Goal: Find specific page/section: Find specific page/section

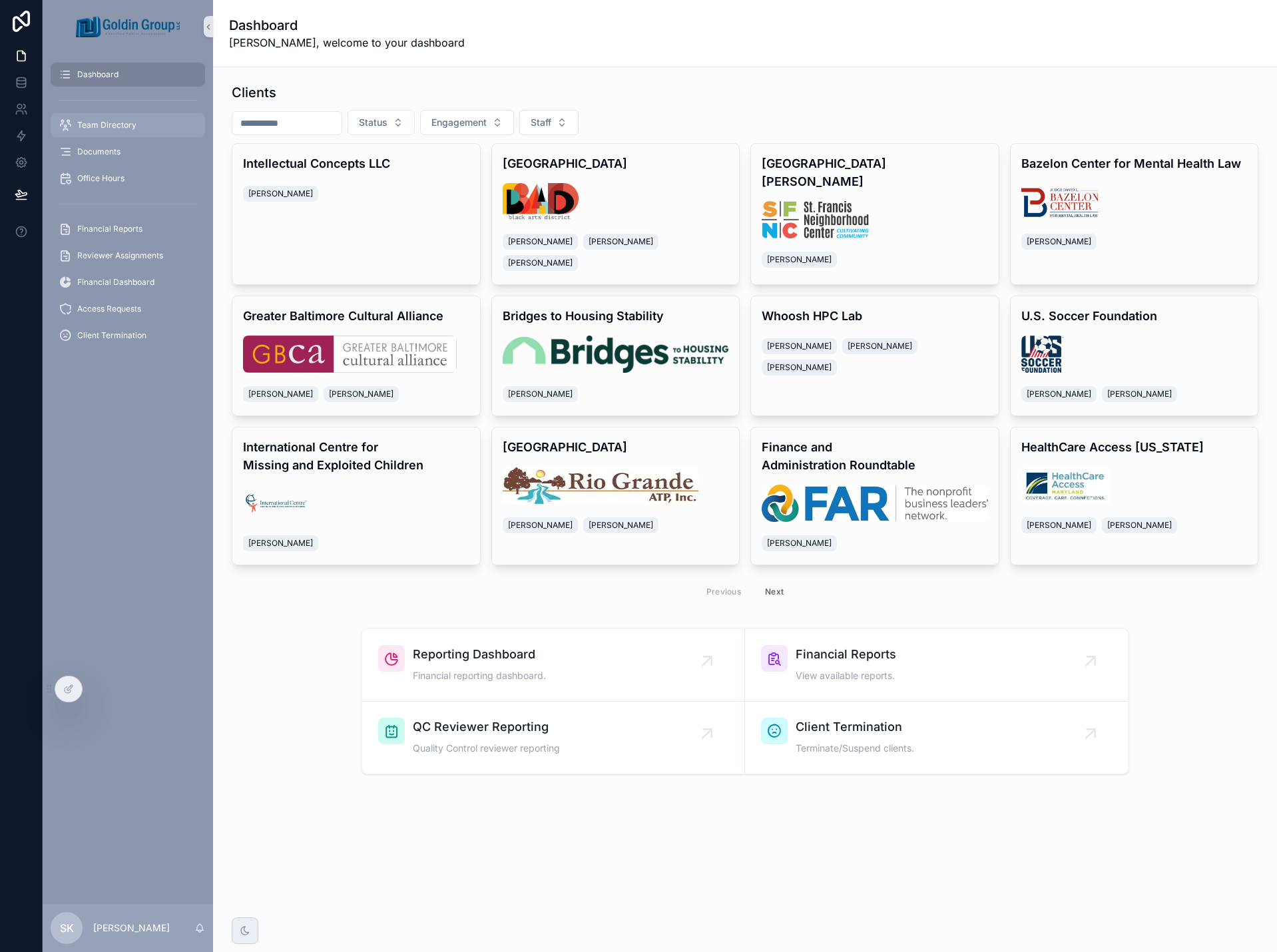
click at [110, 124] on span "Team Directory" at bounding box center [107, 125] width 59 height 11
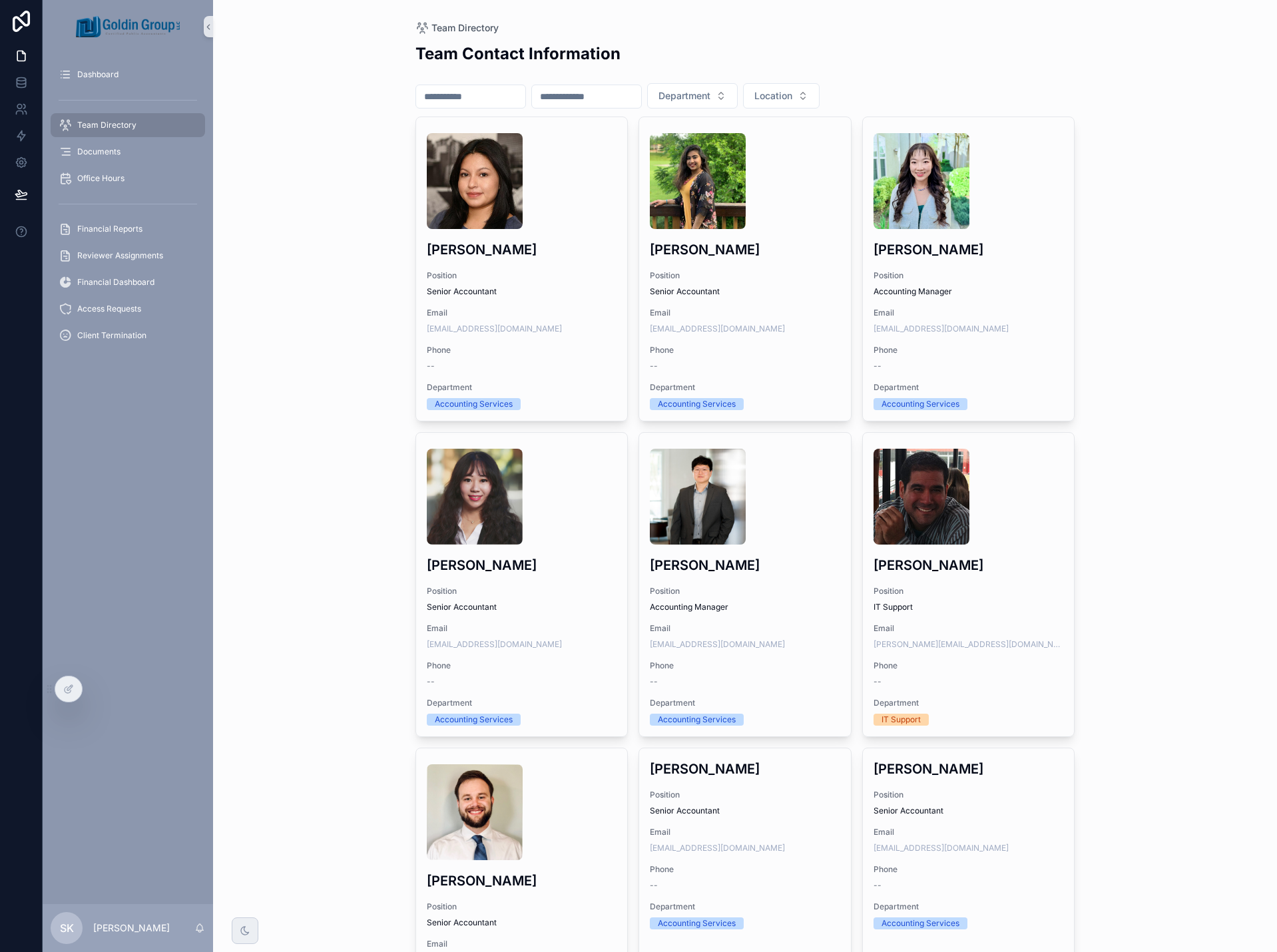
click at [503, 96] on input "scrollable content" at bounding box center [471, 96] width 109 height 19
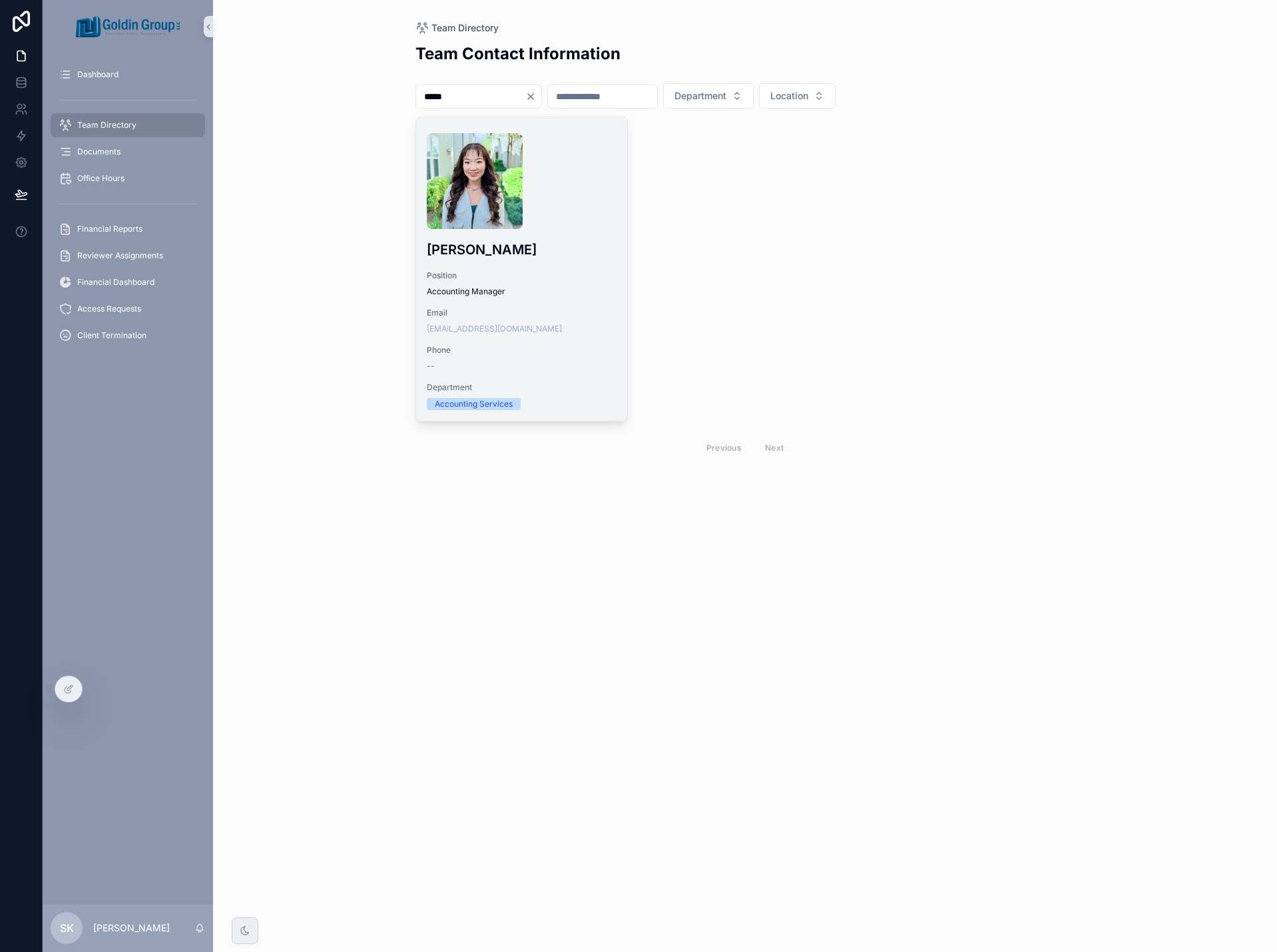
type input "*****"
click at [561, 180] on div "scrollable content" at bounding box center [522, 181] width 191 height 96
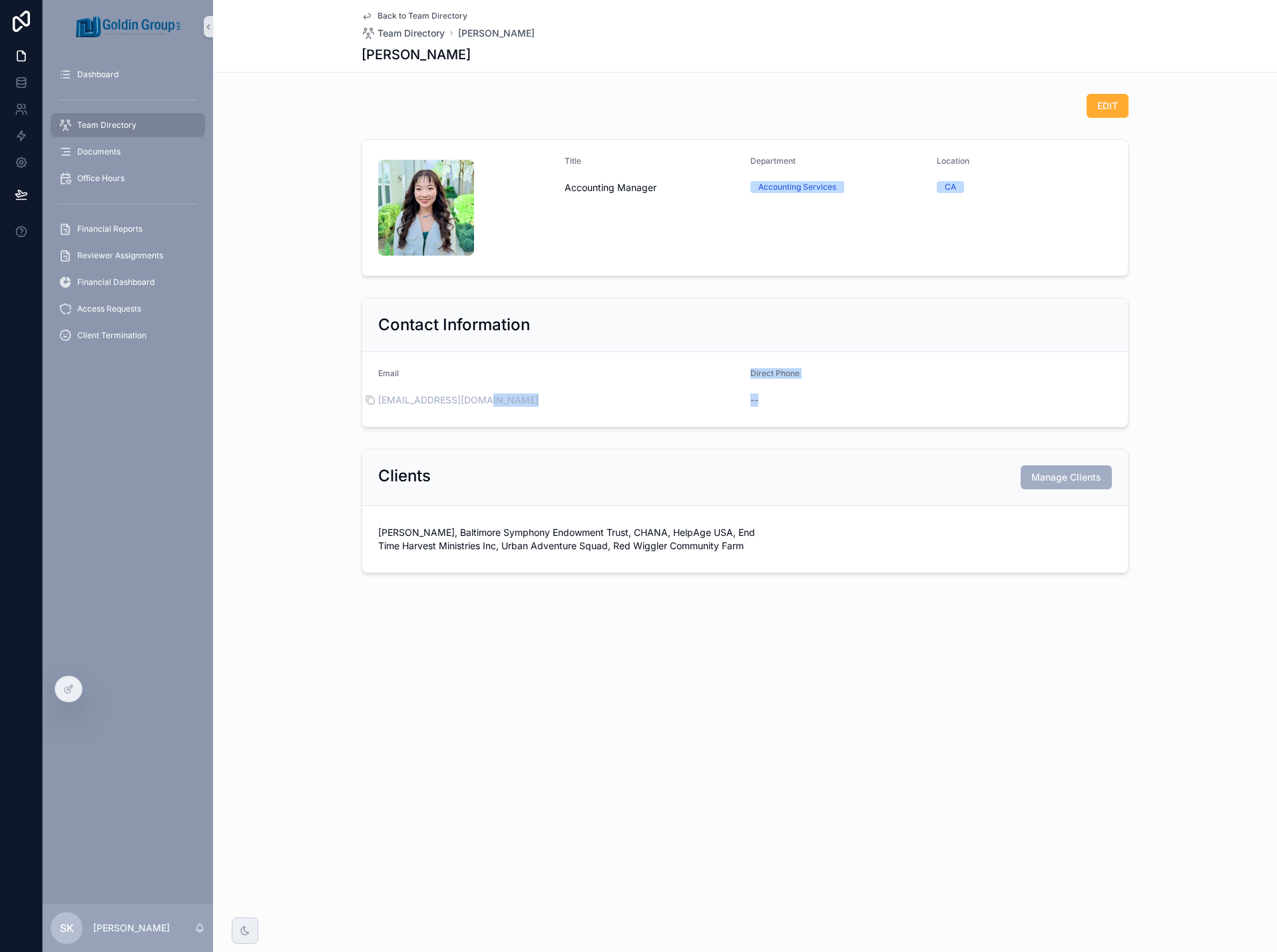
drag, startPoint x: 767, startPoint y: 403, endPoint x: 733, endPoint y: 403, distance: 34.0
click at [733, 403] on form "Email [EMAIL_ADDRESS][DOMAIN_NAME] Direct Phone --" at bounding box center [744, 389] width 766 height 74
click at [733, 403] on div "[EMAIL_ADDRESS][DOMAIN_NAME]" at bounding box center [559, 399] width 362 height 13
click at [743, 399] on form "Email [EMAIL_ADDRESS][DOMAIN_NAME] Direct Phone --" at bounding box center [744, 389] width 766 height 74
click at [756, 399] on span "--" at bounding box center [754, 399] width 8 height 13
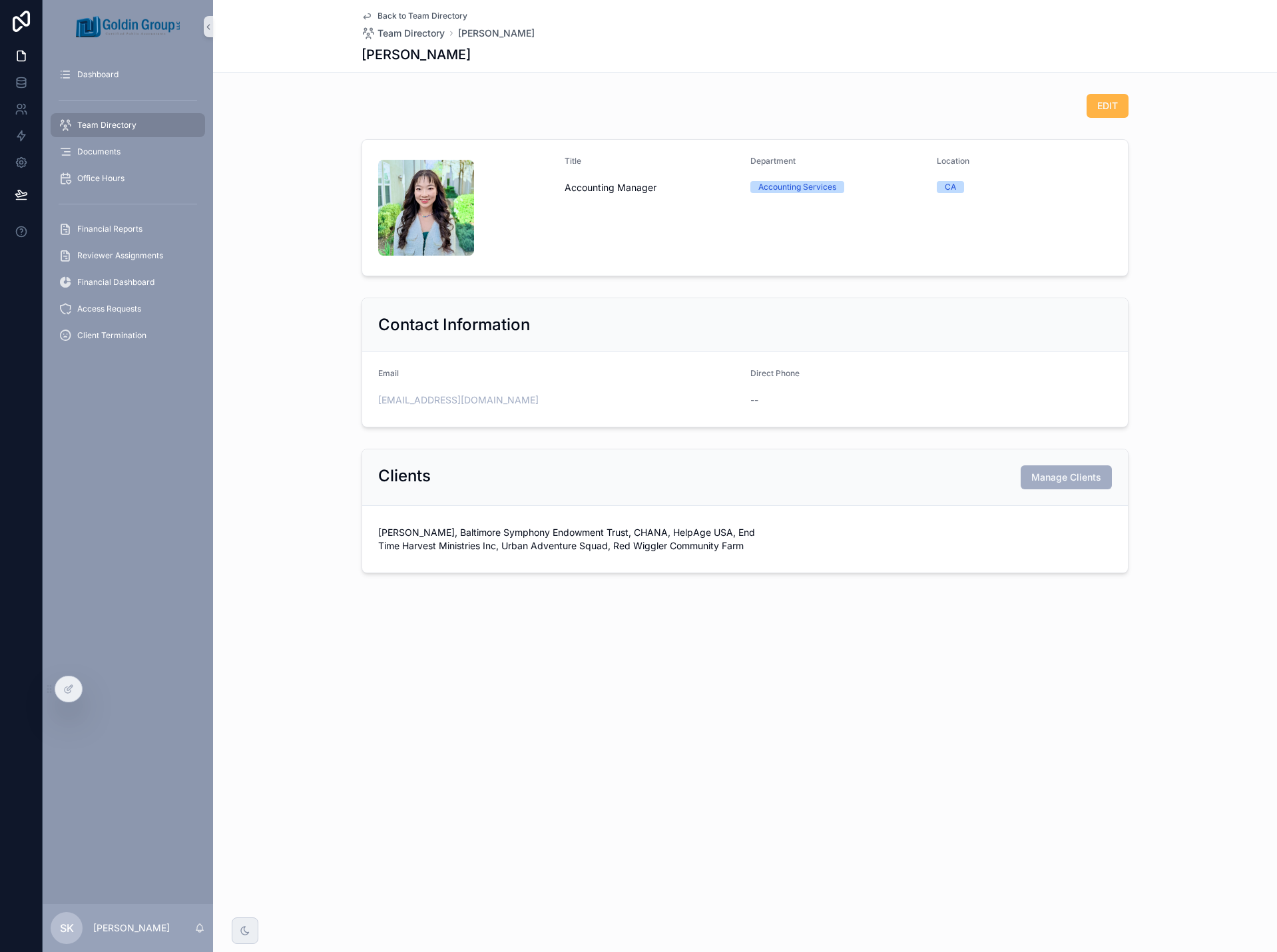
click at [1093, 104] on button "EDIT" at bounding box center [1107, 106] width 42 height 24
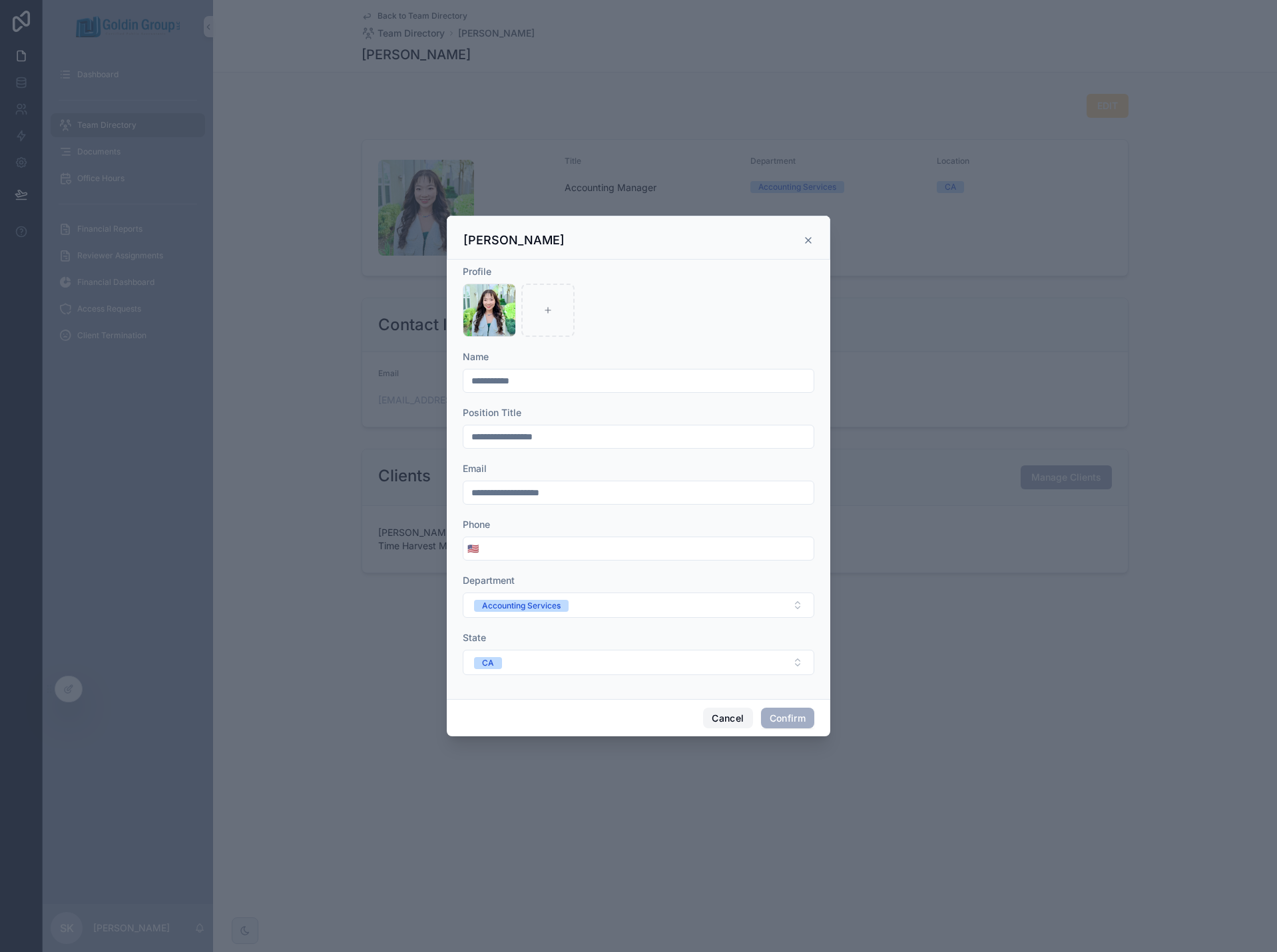
click at [717, 715] on button "Cancel" at bounding box center [727, 718] width 49 height 21
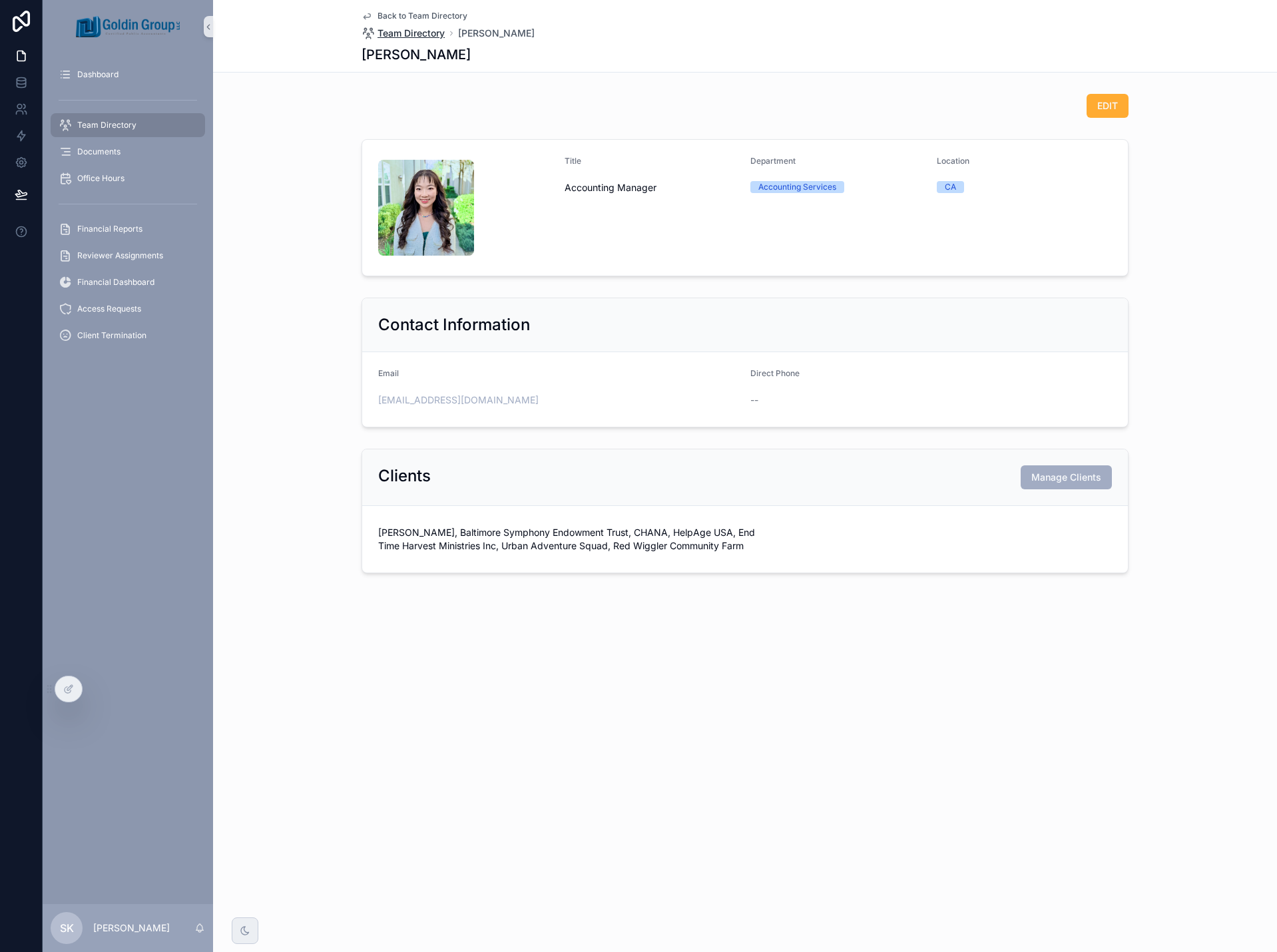
click at [440, 30] on span "Team Directory" at bounding box center [410, 33] width 67 height 13
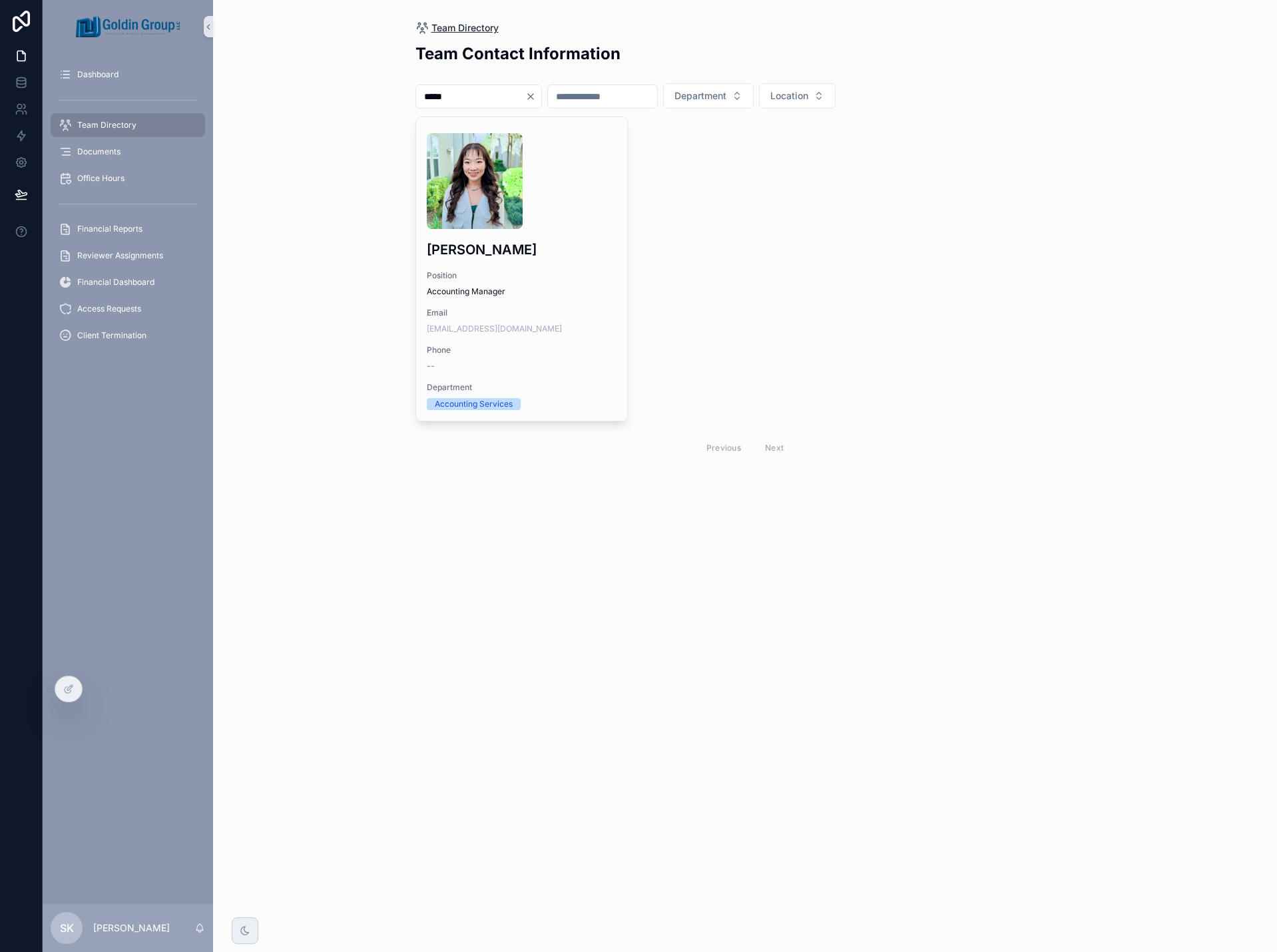
click at [478, 25] on span "Team Directory" at bounding box center [465, 28] width 67 height 13
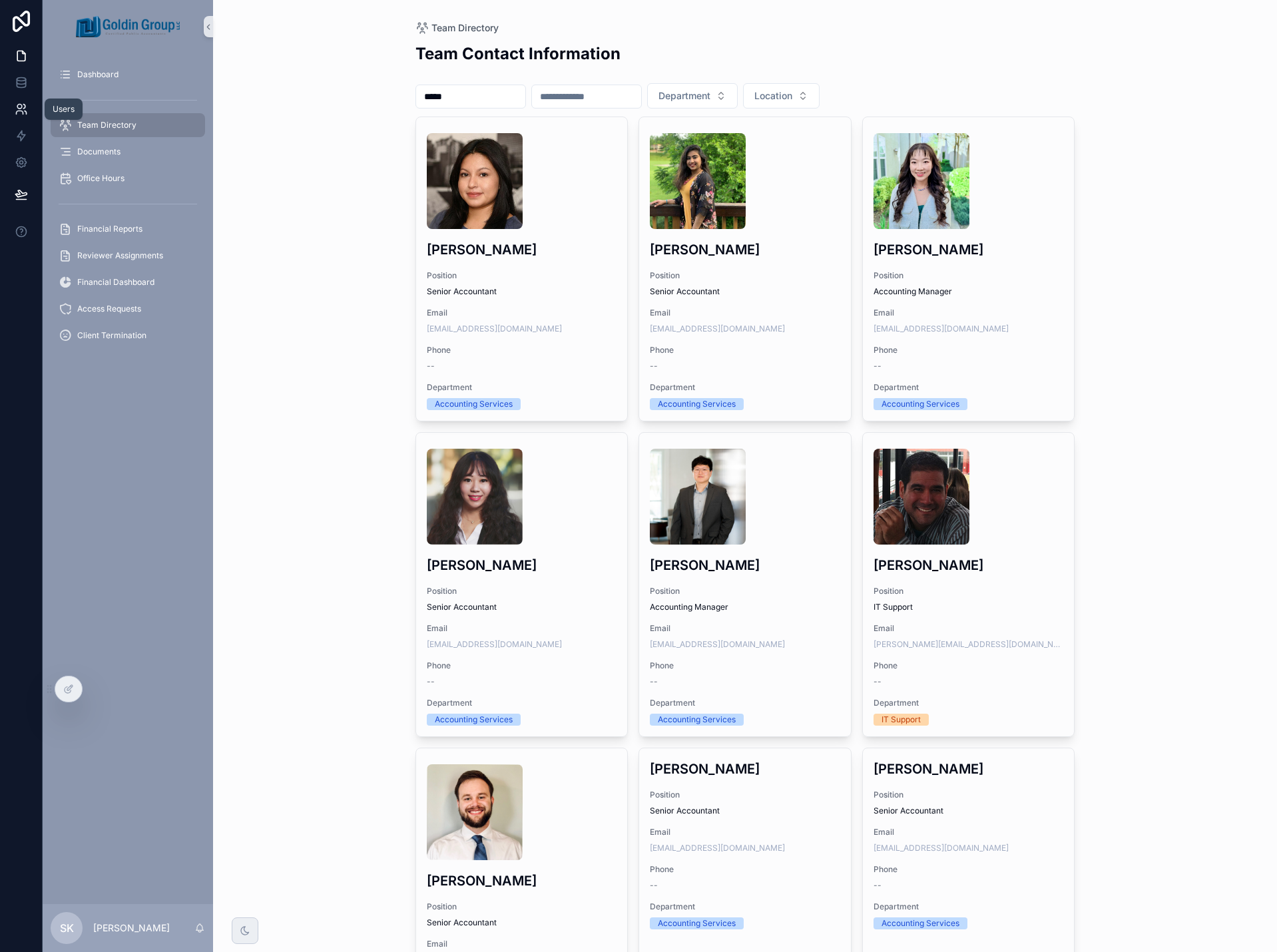
click at [21, 116] on icon at bounding box center [21, 108] width 13 height 13
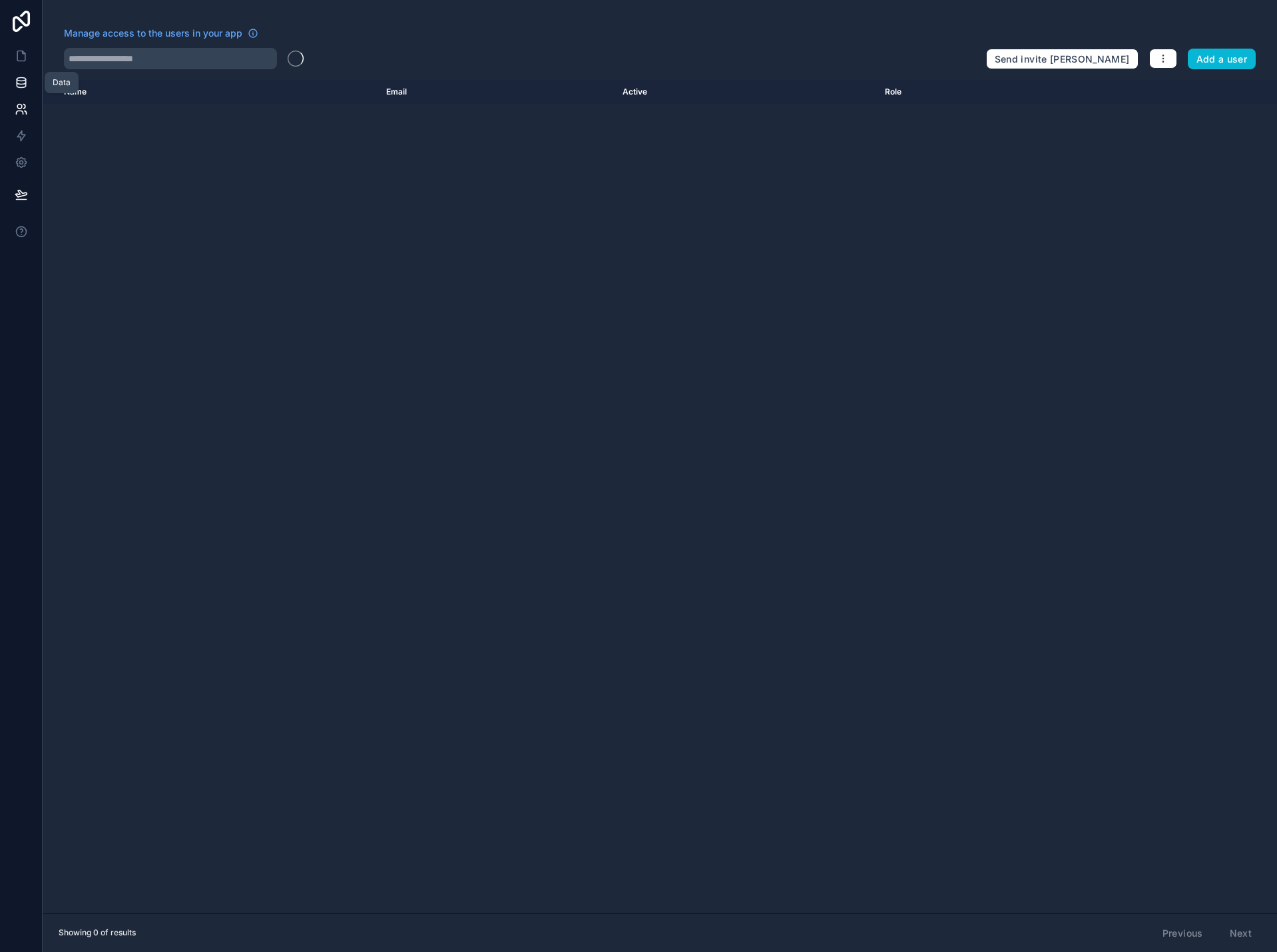
click at [21, 82] on icon at bounding box center [21, 82] width 13 height 13
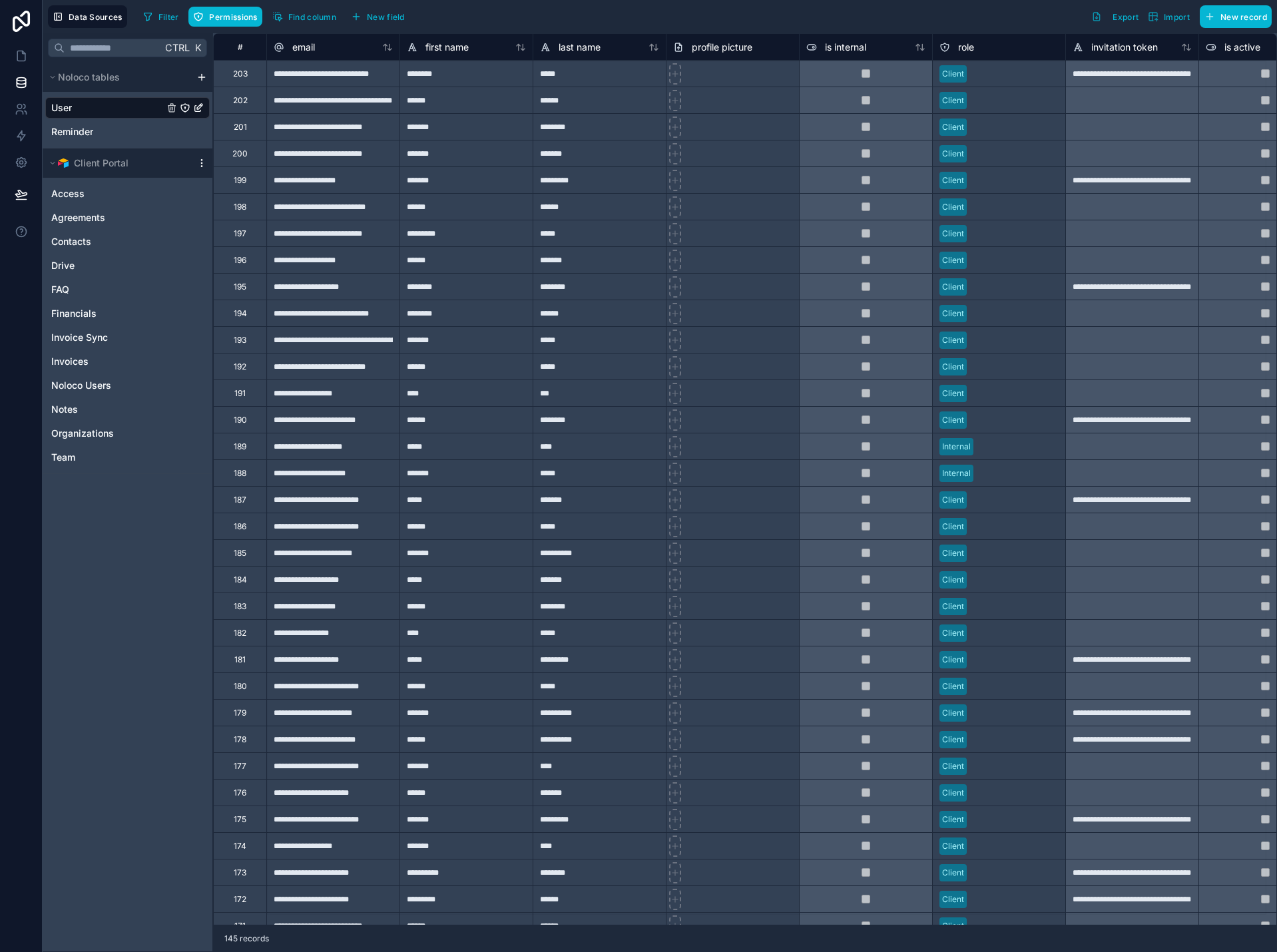
click at [201, 163] on icon "scrollable content" at bounding box center [201, 162] width 1 height 1
click at [229, 207] on span "Queue data sync" at bounding box center [270, 212] width 96 height 11
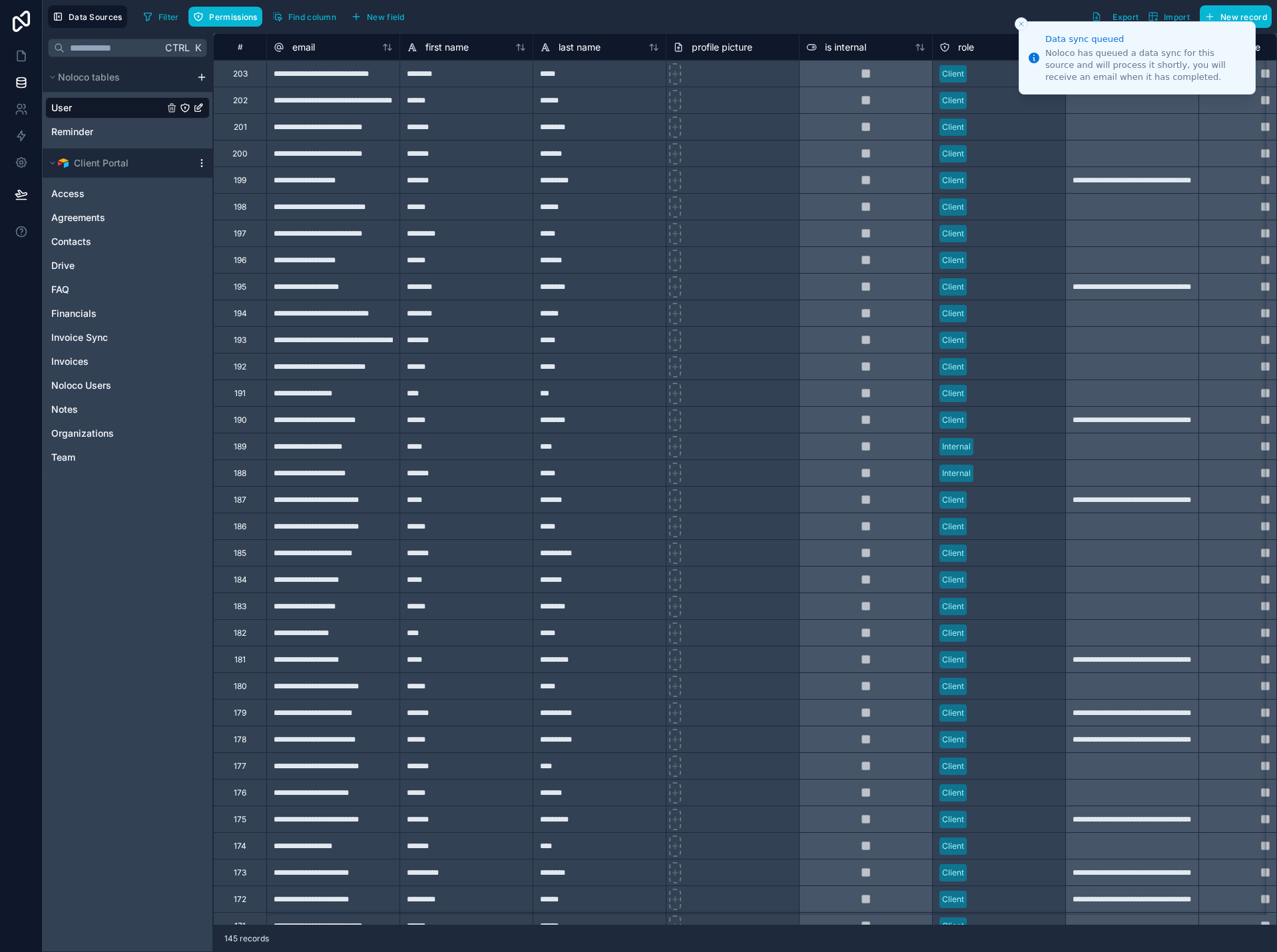
click at [197, 163] on icon "scrollable content" at bounding box center [201, 163] width 11 height 11
click at [217, 229] on button "Queue schema sync" at bounding box center [275, 236] width 159 height 21
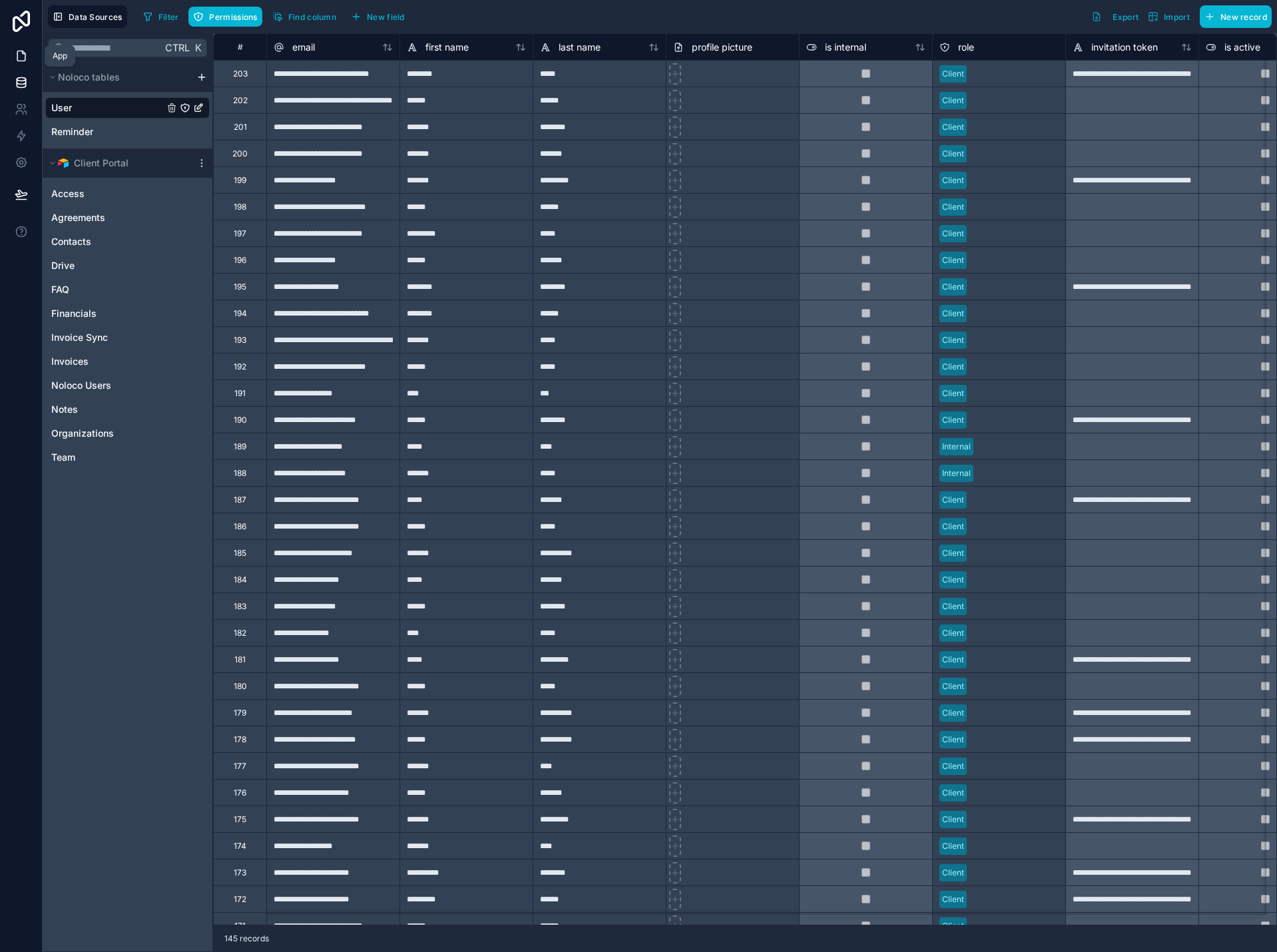
click at [20, 56] on icon at bounding box center [21, 56] width 13 height 13
